Goal: Information Seeking & Learning: Learn about a topic

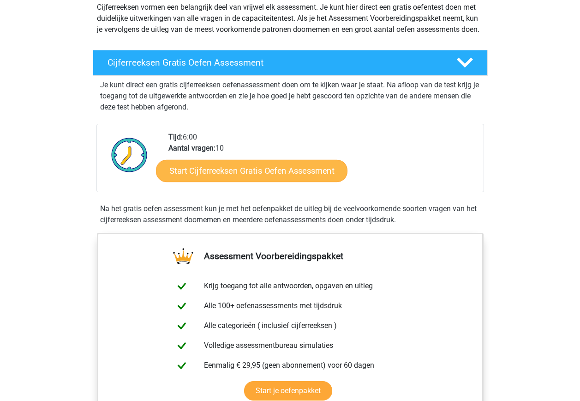
scroll to position [120, 0]
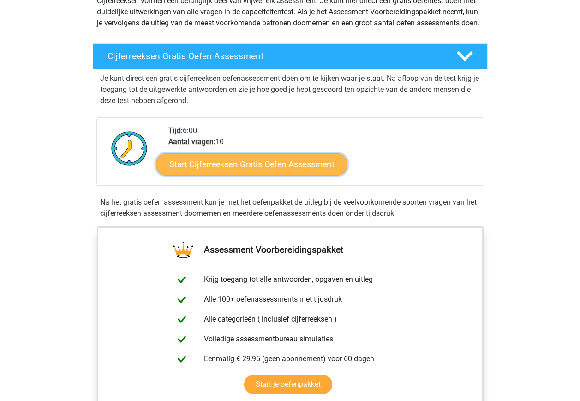
click at [219, 175] on link "Start Cijferreeksen Gratis Oefen Assessment" at bounding box center [252, 164] width 192 height 22
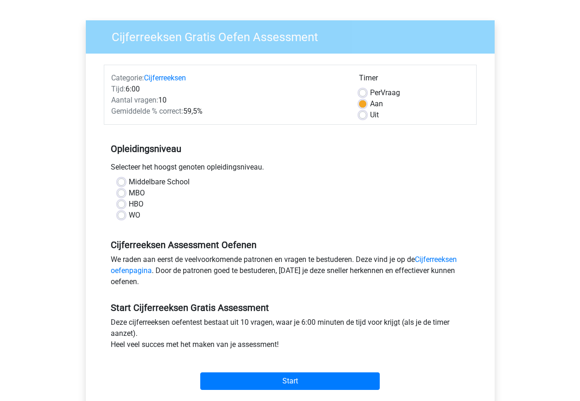
scroll to position [60, 0]
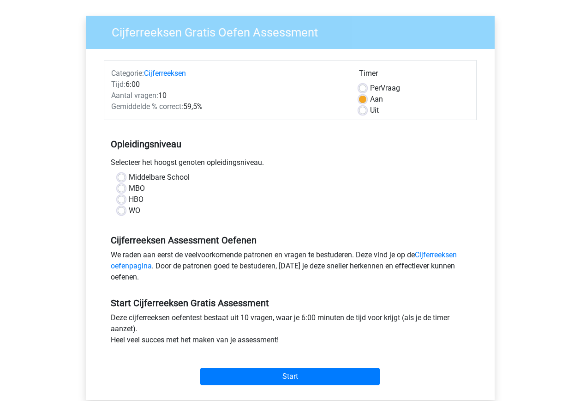
click at [126, 209] on div "WO" at bounding box center [290, 210] width 345 height 11
click at [129, 208] on label "WO" at bounding box center [135, 210] width 12 height 11
click at [120, 208] on input "WO" at bounding box center [121, 209] width 7 height 9
radio input "true"
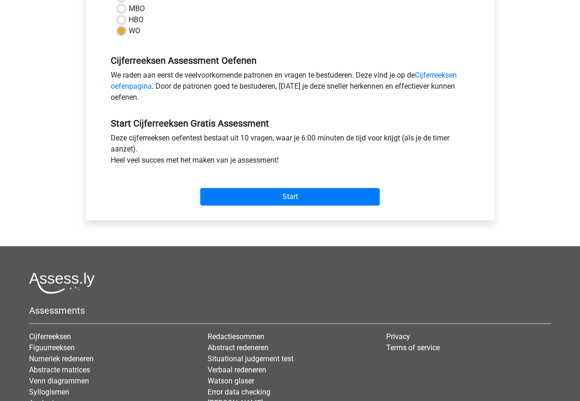
scroll to position [240, 0]
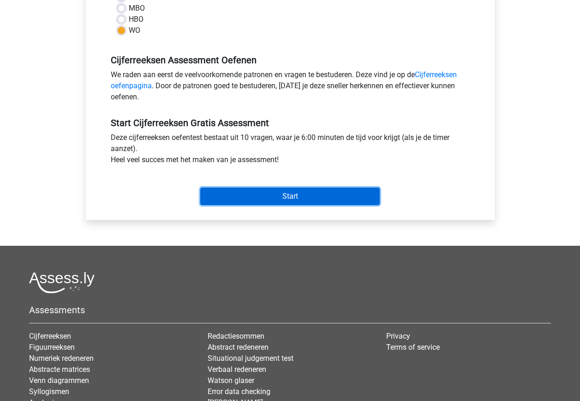
click at [264, 194] on input "Start" at bounding box center [290, 196] width 180 height 18
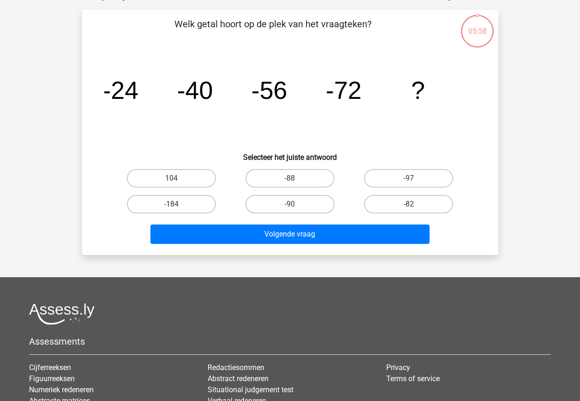
scroll to position [60, 0]
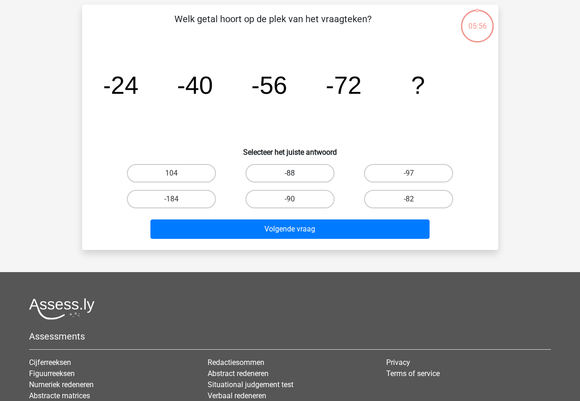
click at [287, 176] on label "-88" at bounding box center [290, 173] width 89 height 18
click at [290, 176] on input "-88" at bounding box center [293, 176] width 6 height 6
radio input "true"
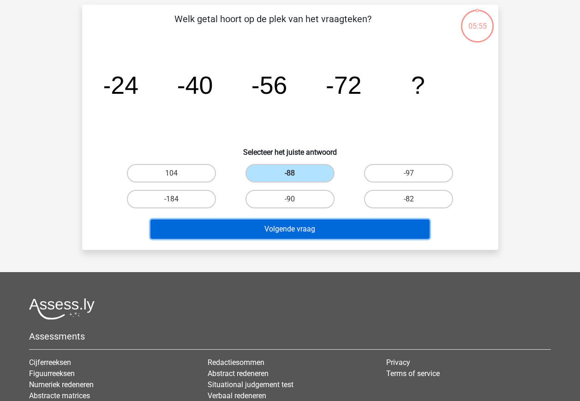
click at [286, 223] on button "Volgende vraag" at bounding box center [290, 228] width 279 height 19
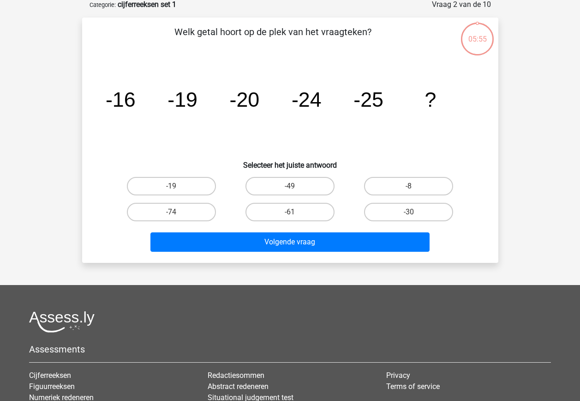
scroll to position [46, 0]
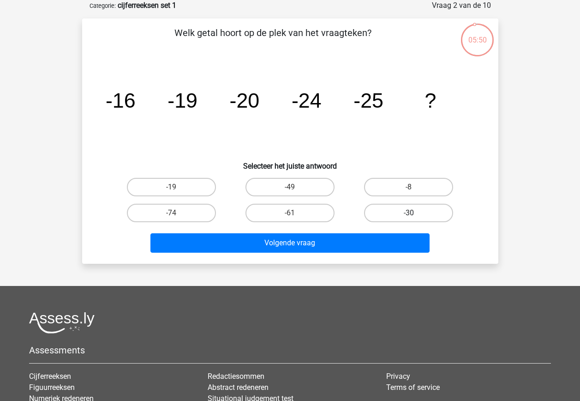
click at [401, 217] on label "-30" at bounding box center [408, 213] width 89 height 18
click at [409, 217] on input "-30" at bounding box center [412, 216] width 6 height 6
radio input "true"
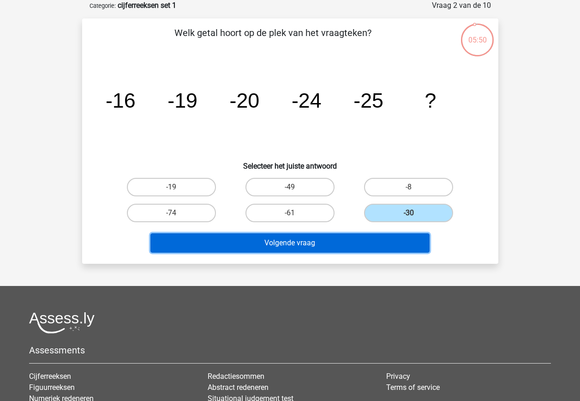
click at [311, 246] on button "Volgende vraag" at bounding box center [290, 242] width 279 height 19
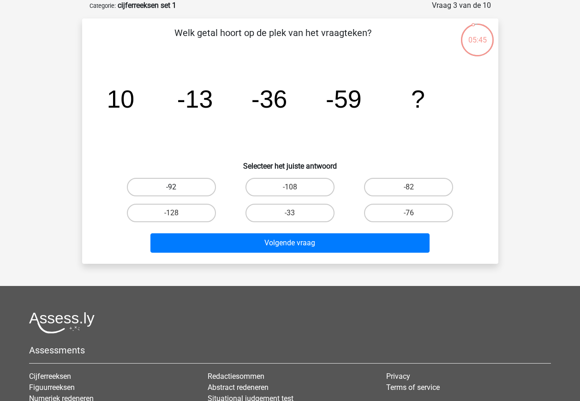
click at [168, 187] on label "-92" at bounding box center [171, 187] width 89 height 18
click at [171, 187] on input "-92" at bounding box center [174, 190] width 6 height 6
radio input "true"
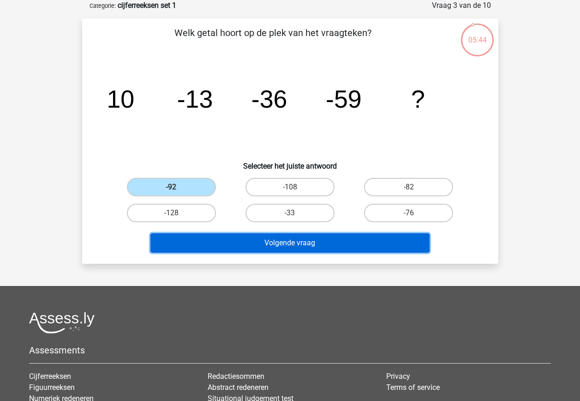
click at [199, 243] on button "Volgende vraag" at bounding box center [290, 242] width 279 height 19
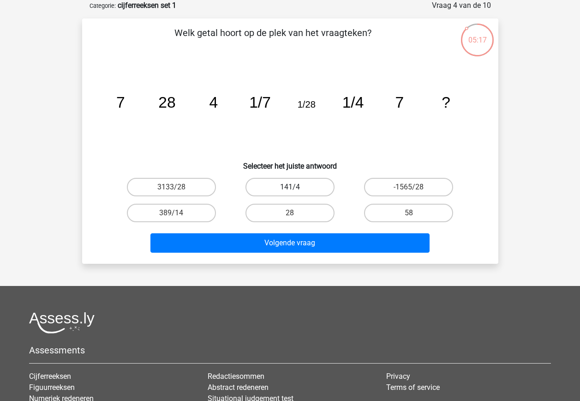
click at [288, 186] on label "141/4" at bounding box center [290, 187] width 89 height 18
click at [290, 187] on input "141/4" at bounding box center [293, 190] width 6 height 6
radio input "true"
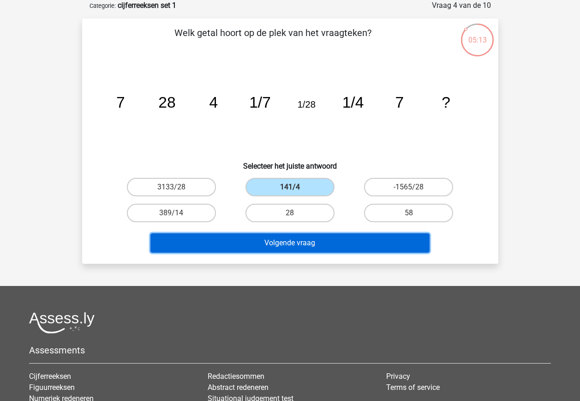
click at [350, 245] on button "Volgende vraag" at bounding box center [290, 242] width 279 height 19
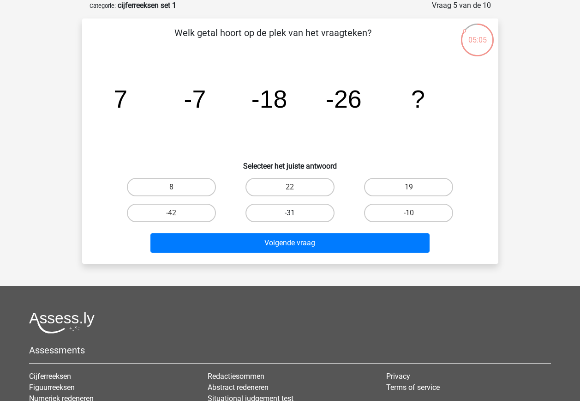
click at [303, 214] on label "-31" at bounding box center [290, 213] width 89 height 18
click at [296, 214] on input "-31" at bounding box center [293, 216] width 6 height 6
radio input "true"
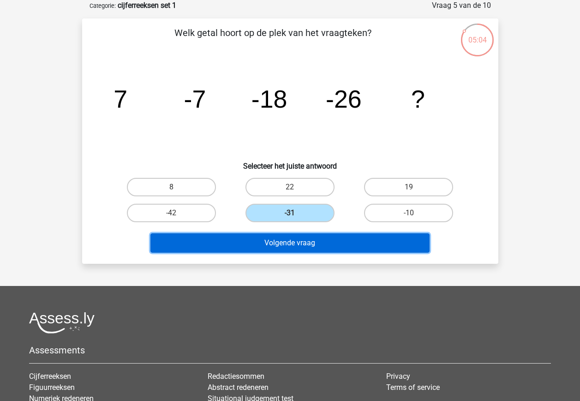
click at [302, 246] on button "Volgende vraag" at bounding box center [290, 242] width 279 height 19
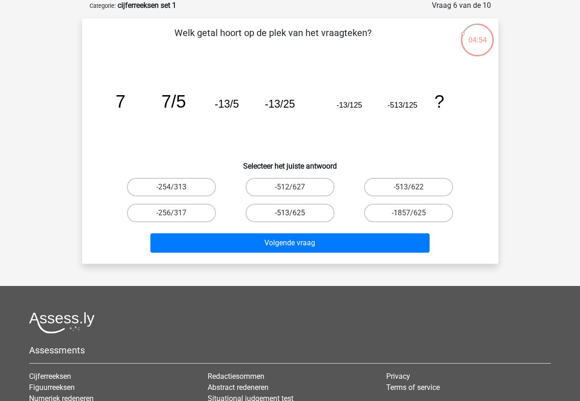
click at [299, 212] on label "-513/625" at bounding box center [290, 213] width 89 height 18
click at [296, 213] on input "-513/625" at bounding box center [293, 216] width 6 height 6
radio input "true"
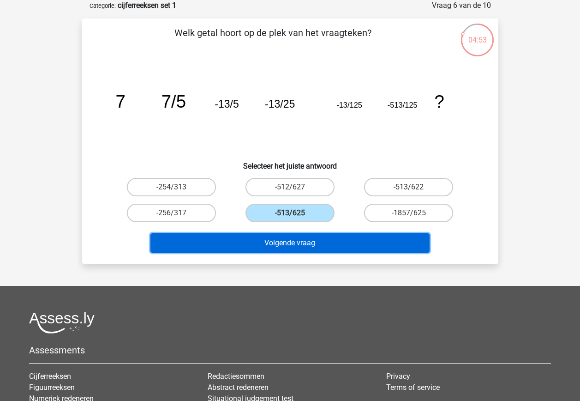
click at [300, 247] on button "Volgende vraag" at bounding box center [290, 242] width 279 height 19
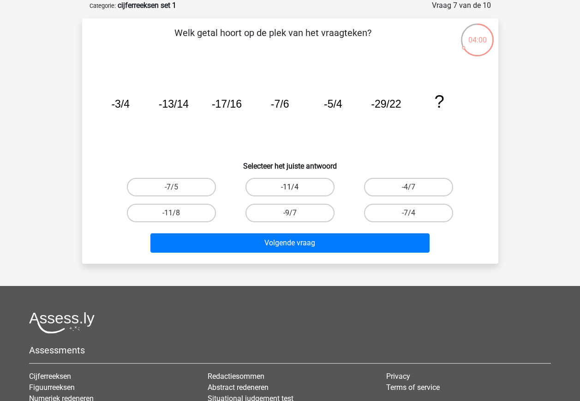
click at [306, 184] on label "-11/4" at bounding box center [290, 187] width 89 height 18
click at [296, 187] on input "-11/4" at bounding box center [293, 190] width 6 height 6
radio input "true"
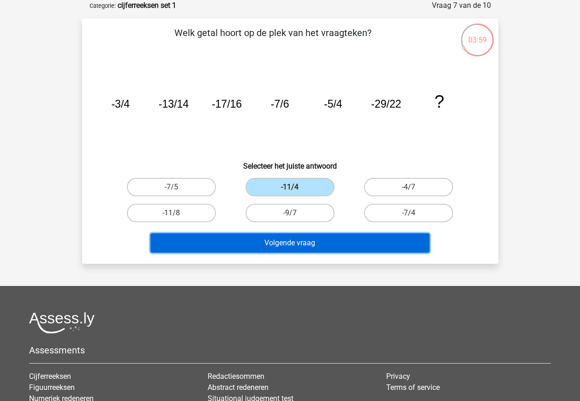
click at [302, 244] on button "Volgende vraag" at bounding box center [290, 242] width 279 height 19
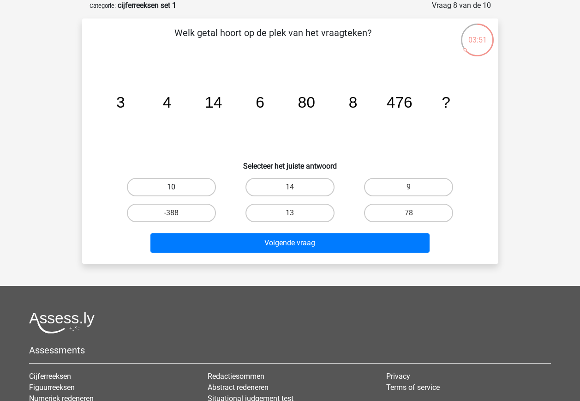
click at [190, 189] on label "10" at bounding box center [171, 187] width 89 height 18
click at [177, 189] on input "10" at bounding box center [174, 190] width 6 height 6
radio input "true"
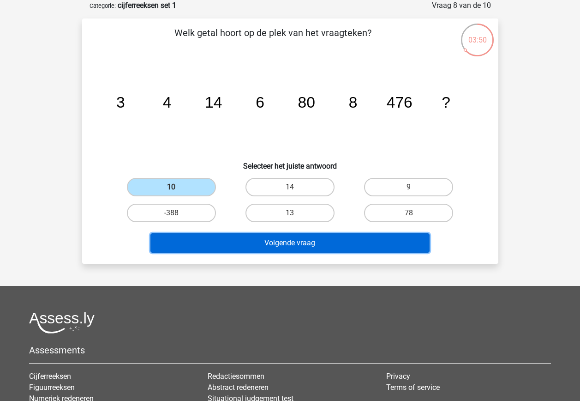
click at [246, 240] on button "Volgende vraag" at bounding box center [290, 242] width 279 height 19
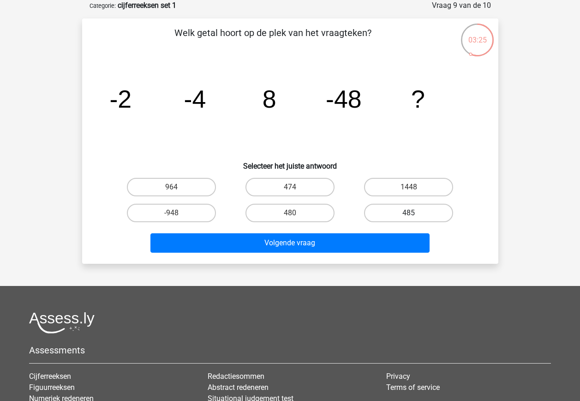
click at [389, 207] on label "485" at bounding box center [408, 213] width 89 height 18
click at [409, 213] on input "485" at bounding box center [412, 216] width 6 height 6
radio input "true"
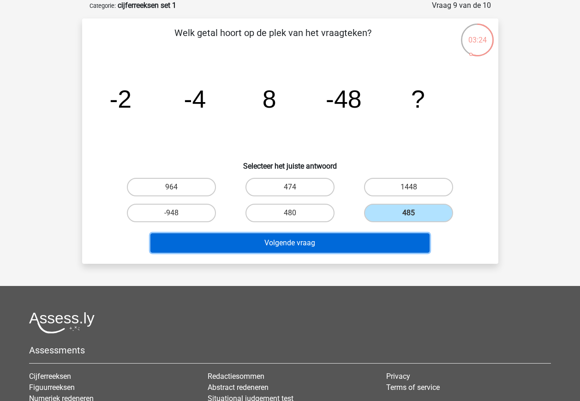
click at [310, 248] on button "Volgende vraag" at bounding box center [290, 242] width 279 height 19
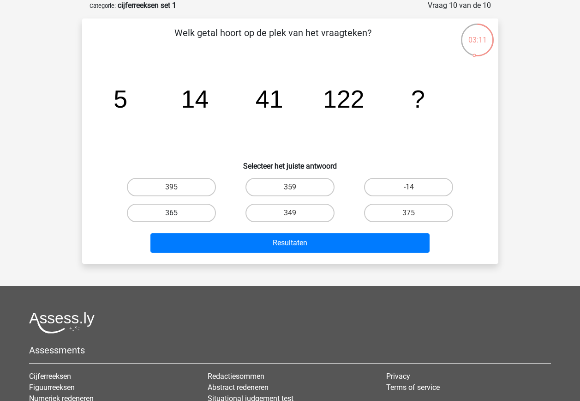
click at [193, 213] on label "365" at bounding box center [171, 213] width 89 height 18
click at [177, 213] on input "365" at bounding box center [174, 216] width 6 height 6
radio input "true"
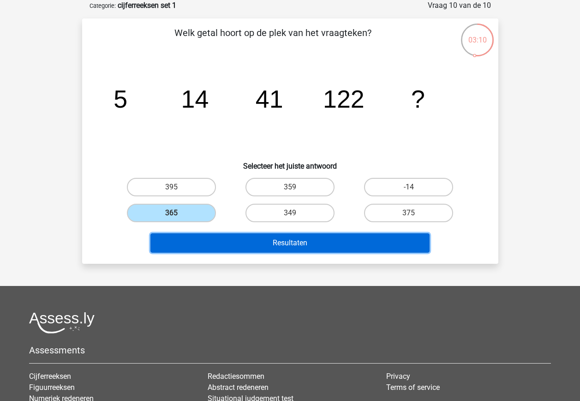
click at [274, 242] on button "Resultaten" at bounding box center [290, 242] width 279 height 19
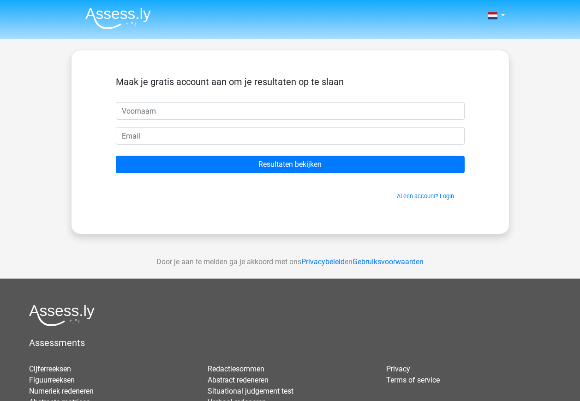
click at [136, 106] on input "text" at bounding box center [290, 111] width 349 height 18
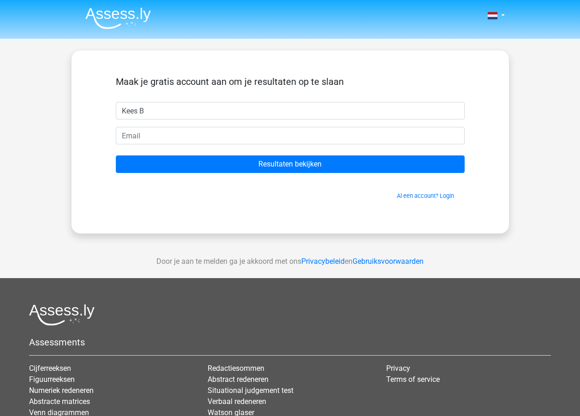
click at [152, 115] on input "Kees B" at bounding box center [290, 111] width 349 height 18
type input "Kees Beekman"
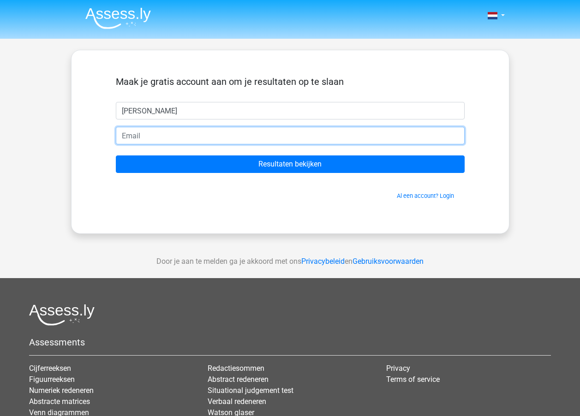
drag, startPoint x: 145, startPoint y: 132, endPoint x: 144, endPoint y: 139, distance: 7.9
click at [144, 132] on input "email" at bounding box center [290, 136] width 349 height 18
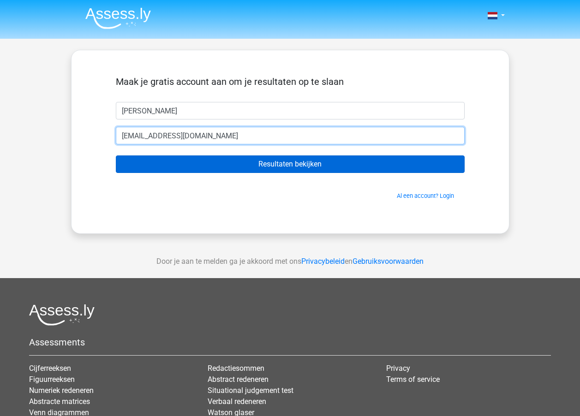
type input "keesbeekman018@gmail.com"
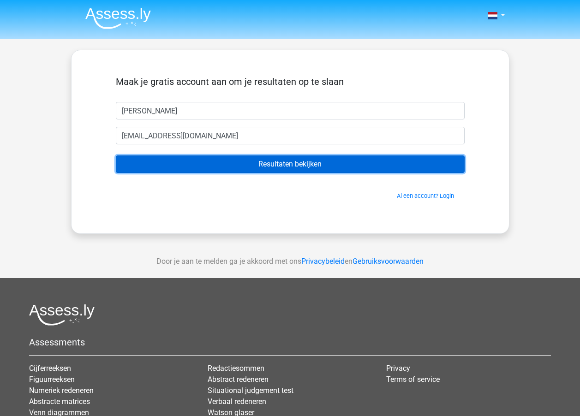
click at [242, 161] on input "Resultaten bekijken" at bounding box center [290, 165] width 349 height 18
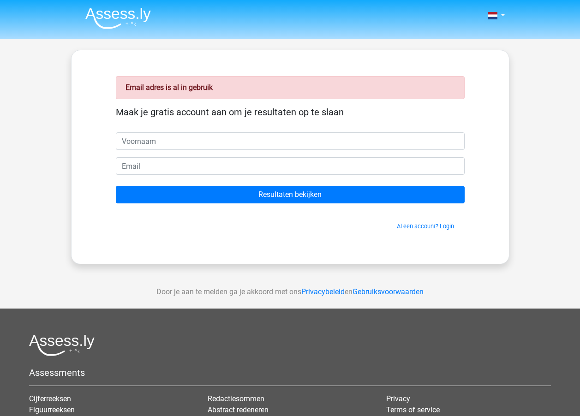
click at [154, 141] on input "text" at bounding box center [290, 142] width 349 height 18
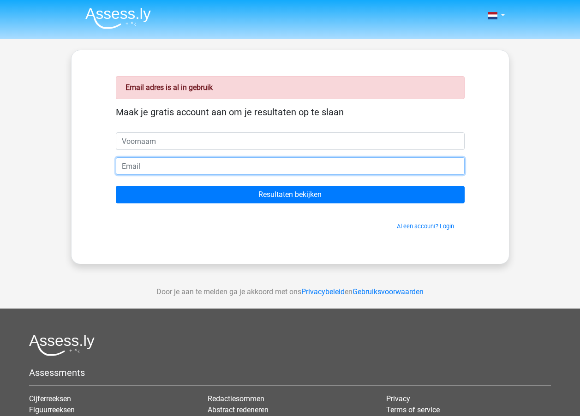
click at [150, 167] on input "email" at bounding box center [290, 166] width 349 height 18
type input "keesbeekman6@gmail.com"
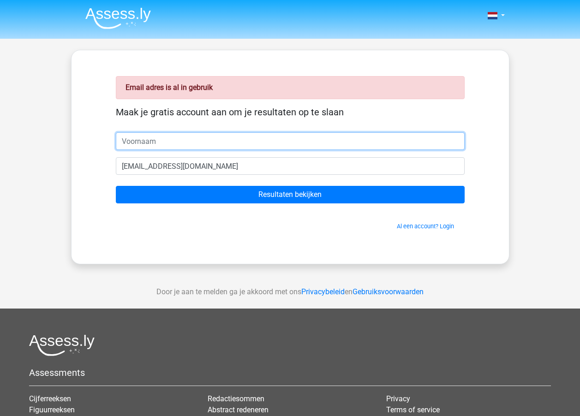
click at [135, 142] on input "text" at bounding box center [290, 142] width 349 height 18
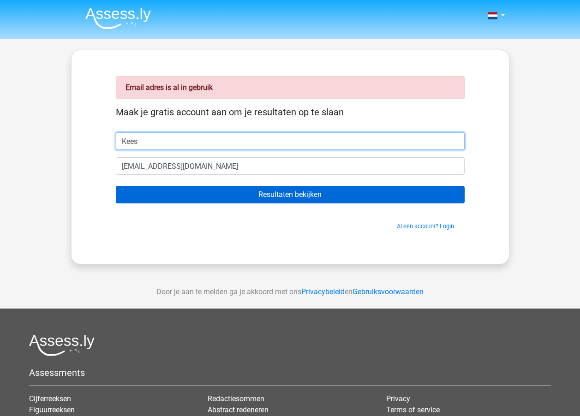
type input "Kees"
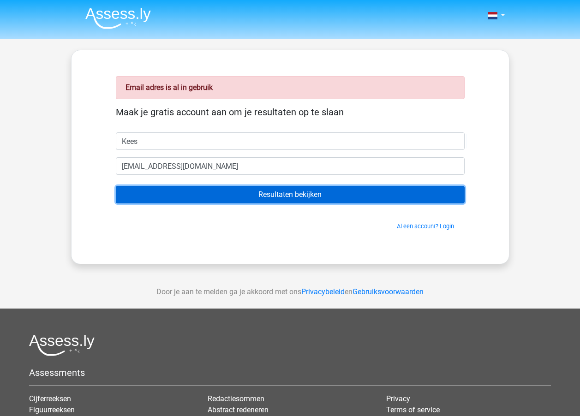
click at [221, 191] on input "Resultaten bekijken" at bounding box center [290, 195] width 349 height 18
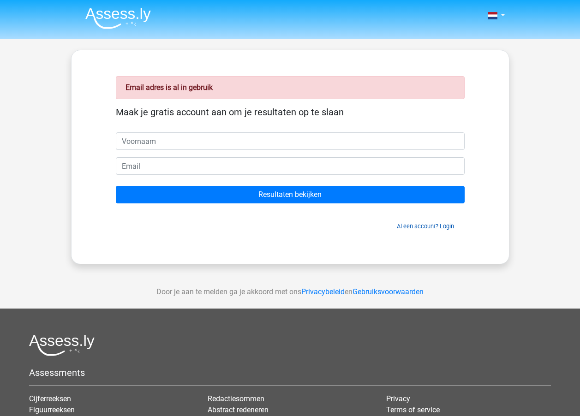
click at [404, 229] on link "Al een account? Login" at bounding box center [425, 226] width 57 height 7
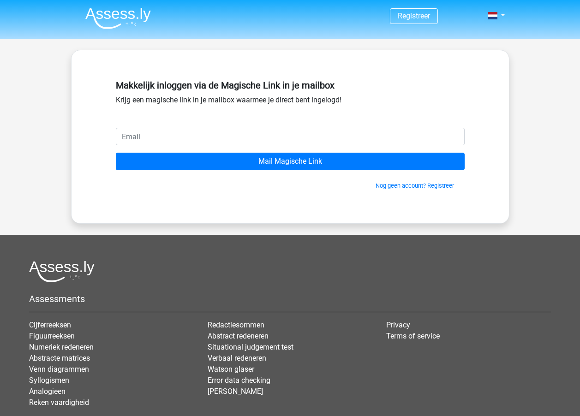
click at [134, 136] on input "email" at bounding box center [290, 137] width 349 height 18
type input "[EMAIL_ADDRESS][DOMAIN_NAME]"
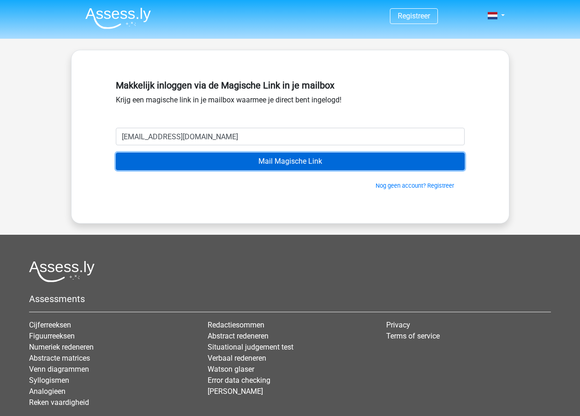
click at [193, 164] on input "Mail Magische Link" at bounding box center [290, 162] width 349 height 18
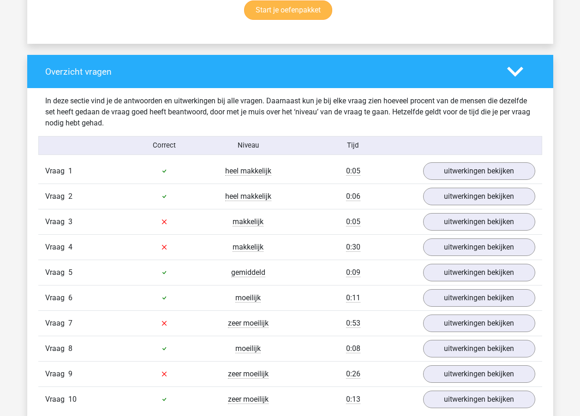
scroll to position [687, 0]
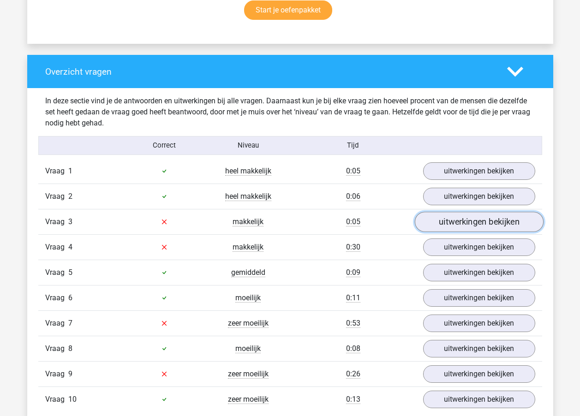
click at [492, 220] on link "uitwerkingen bekijken" at bounding box center [479, 222] width 129 height 20
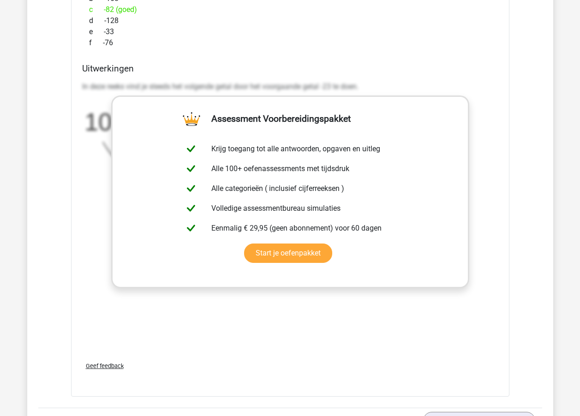
scroll to position [1062, 0]
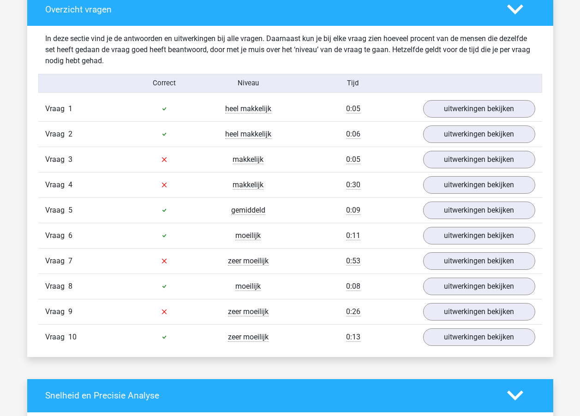
scroll to position [749, 0]
click at [459, 155] on link "uitwerkingen bekijken" at bounding box center [479, 160] width 129 height 20
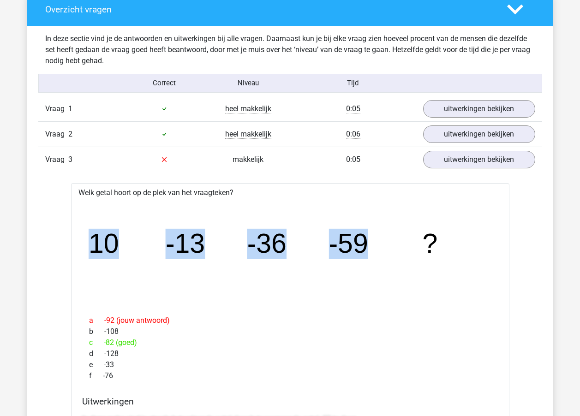
drag, startPoint x: 85, startPoint y: 237, endPoint x: 369, endPoint y: 275, distance: 286.4
click at [369, 275] on icon "image/svg+xml 10 -13 -36 -59 ?" at bounding box center [290, 253] width 409 height 103
drag, startPoint x: 369, startPoint y: 275, endPoint x: 196, endPoint y: 265, distance: 173.4
click at [357, 295] on icon "image/svg+xml 10 -13 -36 -59 ?" at bounding box center [290, 253] width 409 height 103
click at [94, 212] on icon "image/svg+xml 10 -13 -36 -59 ?" at bounding box center [290, 253] width 409 height 103
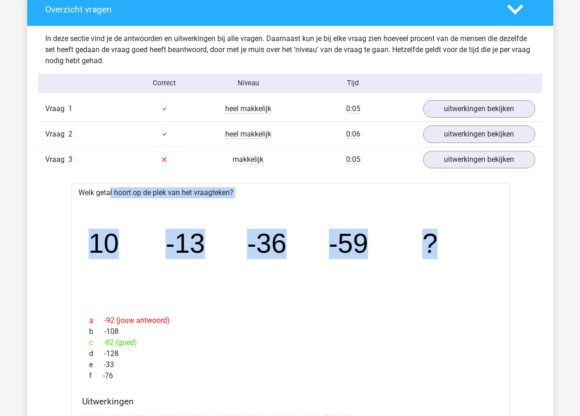
drag, startPoint x: 77, startPoint y: 188, endPoint x: 464, endPoint y: 227, distance: 389.4
click at [481, 260] on icon "image/svg+xml 10 -13 -36 -59 ?" at bounding box center [290, 253] width 409 height 103
drag, startPoint x: 89, startPoint y: 238, endPoint x: 464, endPoint y: 273, distance: 377.5
click at [464, 273] on icon "image/svg+xml 10 -13 -36 -59 ?" at bounding box center [290, 253] width 409 height 103
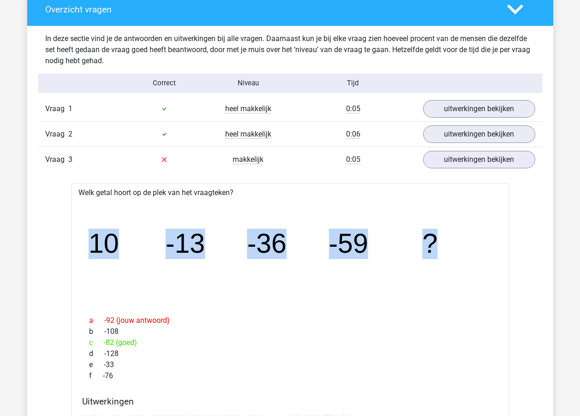
copy g "10 -13 -36 -59 ?"
